Goal: Find specific page/section: Find specific page/section

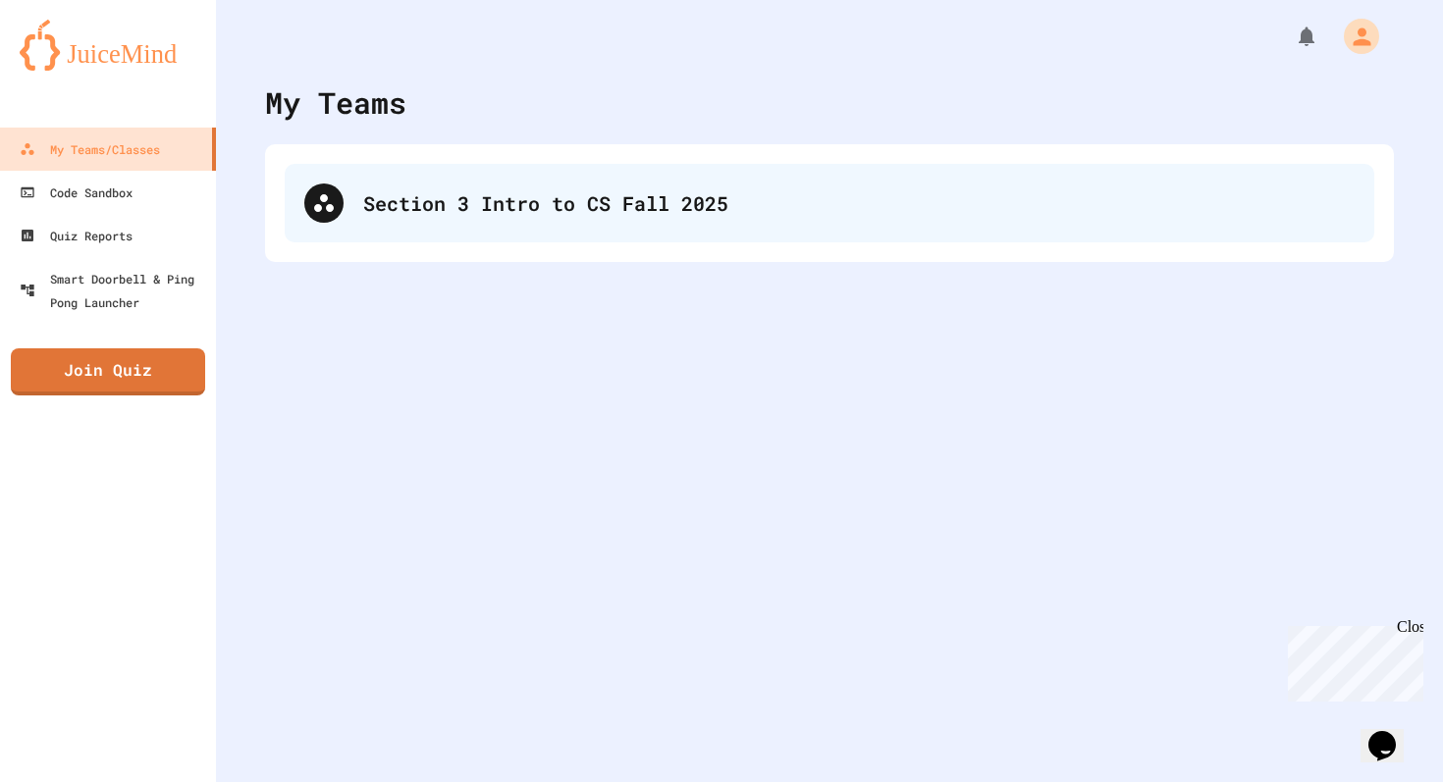
click at [466, 228] on div "Section 3 Intro to CS Fall 2025" at bounding box center [829, 203] width 1089 height 79
